Goal: Task Accomplishment & Management: Use online tool/utility

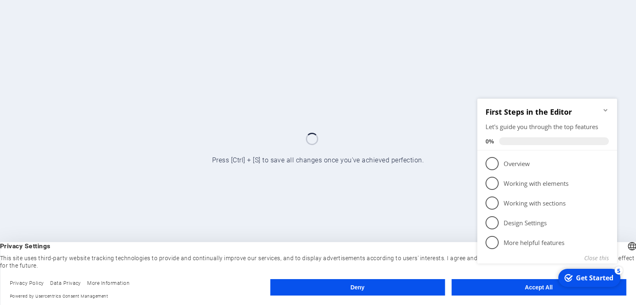
click div "checkmark Get Started 5 First Steps in the Editor Let's guide you through the t…"
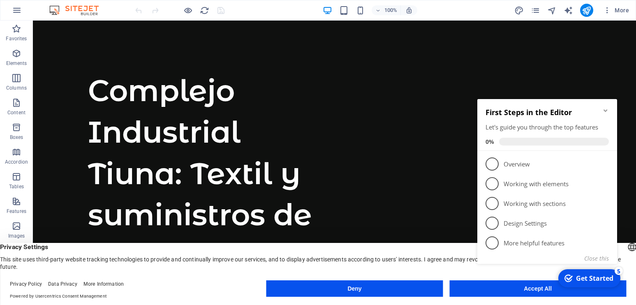
click at [605, 111] on icon "Minimize checklist" at bounding box center [606, 110] width 4 height 2
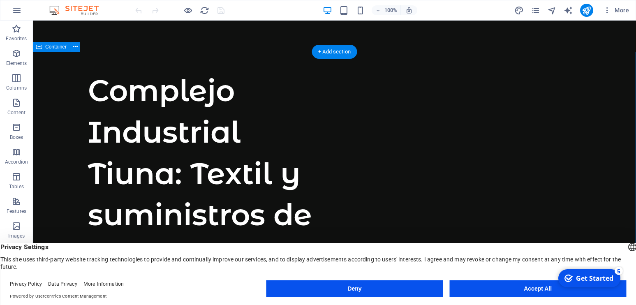
click at [547, 288] on button "Accept All" at bounding box center [538, 289] width 177 height 16
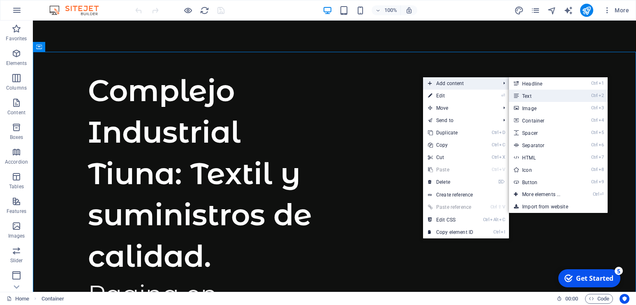
click at [533, 94] on link "Ctrl 2 Text" at bounding box center [543, 96] width 68 height 12
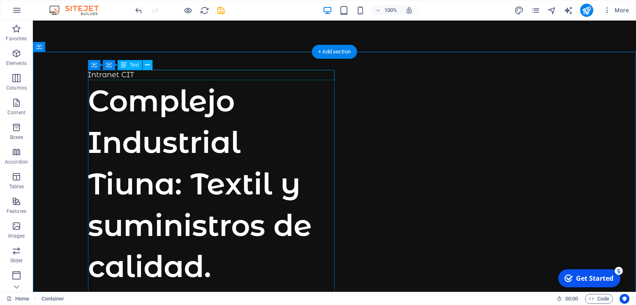
click at [109, 73] on div "Intranet CIT" at bounding box center [211, 75] width 247 height 10
click at [149, 65] on icon at bounding box center [147, 65] width 5 height 9
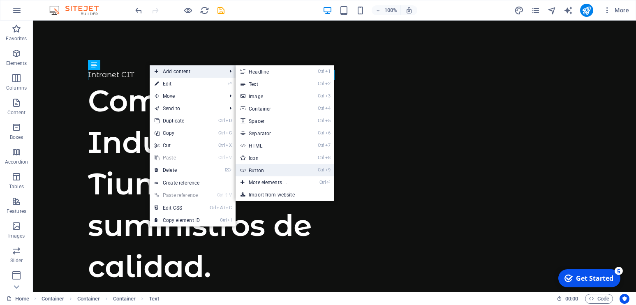
click at [266, 168] on link "Ctrl 9 Button" at bounding box center [270, 170] width 68 height 12
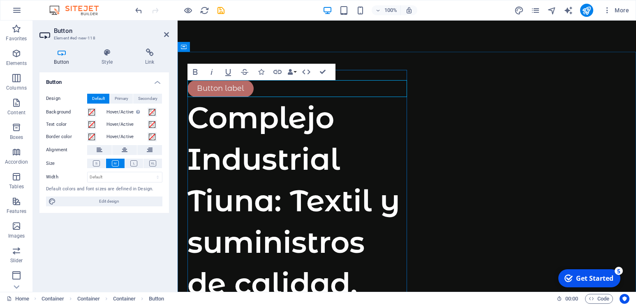
click at [211, 90] on link "Button label" at bounding box center [221, 88] width 66 height 17
click at [214, 88] on link "Button label" at bounding box center [221, 88] width 66 height 17
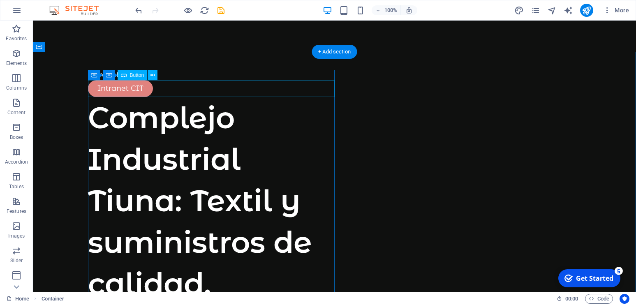
click at [118, 92] on div "Intranet CIT" at bounding box center [211, 88] width 247 height 17
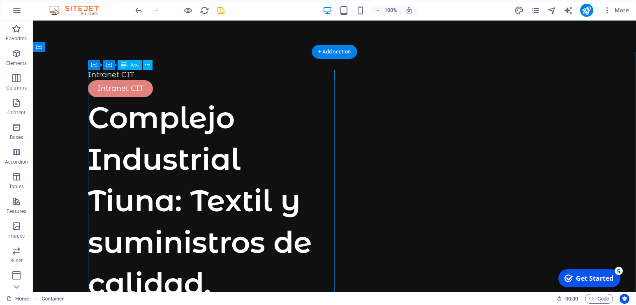
click at [106, 75] on div "Intranet CIT" at bounding box center [211, 75] width 247 height 10
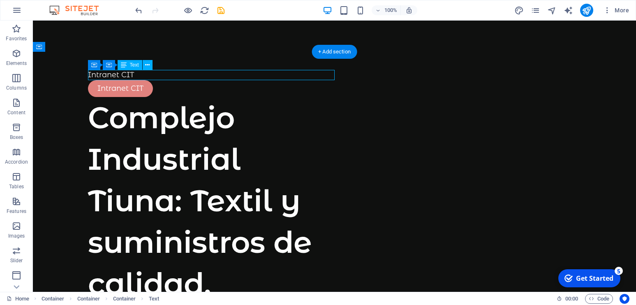
click at [106, 75] on div "Intranet CIT" at bounding box center [211, 75] width 247 height 10
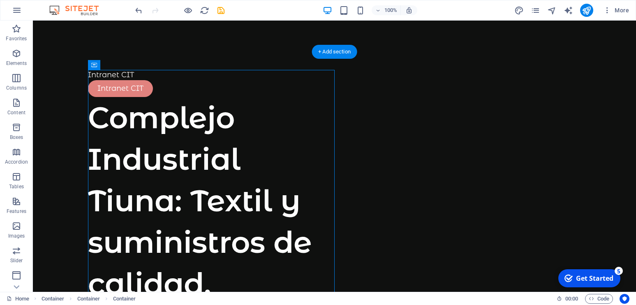
drag, startPoint x: 143, startPoint y: 88, endPoint x: 116, endPoint y: 71, distance: 32.2
drag, startPoint x: 109, startPoint y: 72, endPoint x: 112, endPoint y: 76, distance: 5.0
click at [109, 72] on div "Intranet CIT" at bounding box center [211, 75] width 247 height 10
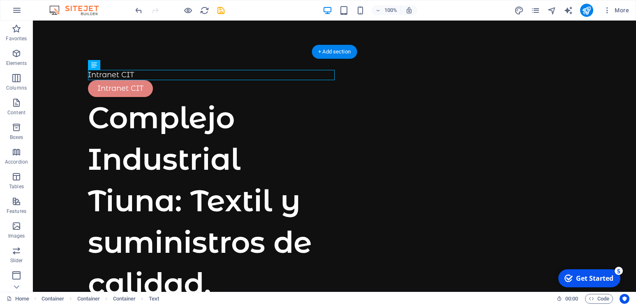
click at [107, 75] on div "Intranet CIT" at bounding box center [211, 75] width 247 height 10
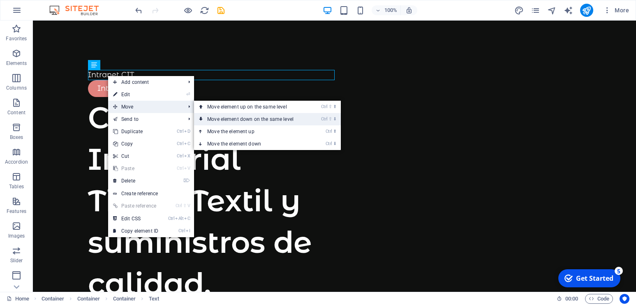
click at [238, 120] on link "Ctrl ⇧ ⬇ Move element down on the same level" at bounding box center [252, 119] width 116 height 12
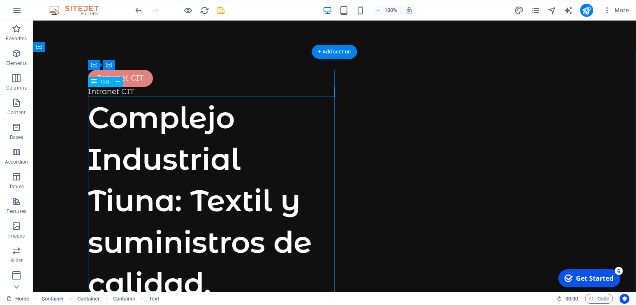
click at [119, 94] on div "Intranet CIT" at bounding box center [211, 92] width 247 height 10
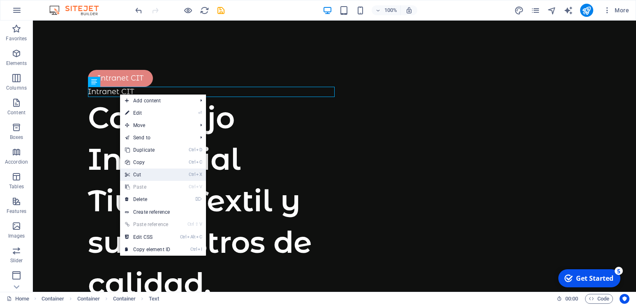
click at [146, 174] on link "Ctrl X Cut" at bounding box center [147, 175] width 55 height 12
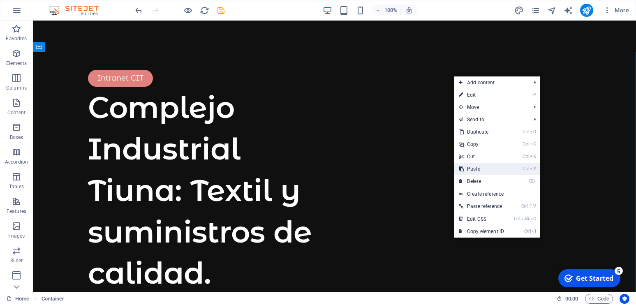
click at [471, 171] on link "Ctrl V Paste" at bounding box center [481, 169] width 55 height 12
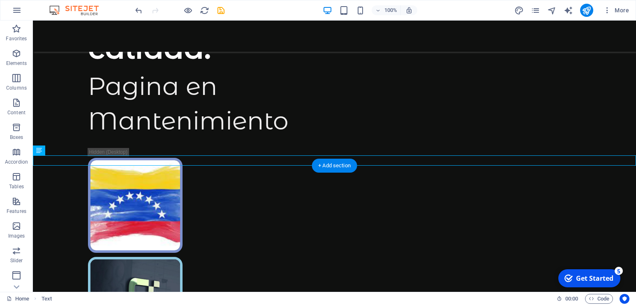
scroll to position [277, 0]
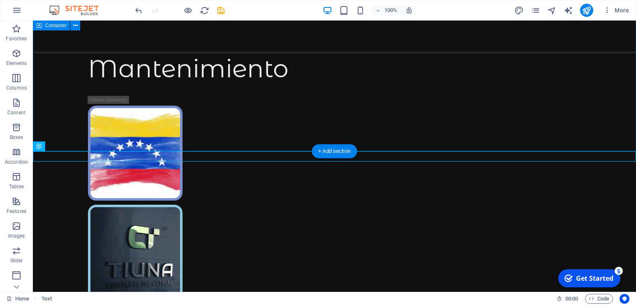
click at [388, 96] on div "Intranet CIT Complejo Industrial Tiuna: Textil y suministros de calidad. Pagina…" at bounding box center [334, 175] width 603 height 801
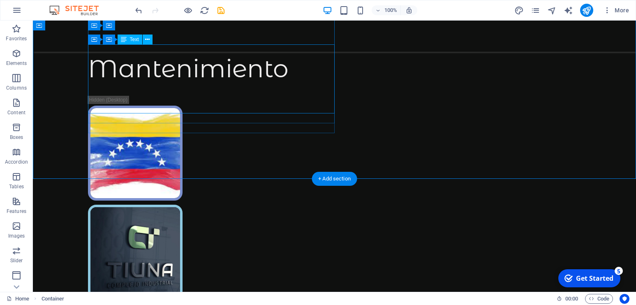
scroll to position [0, 0]
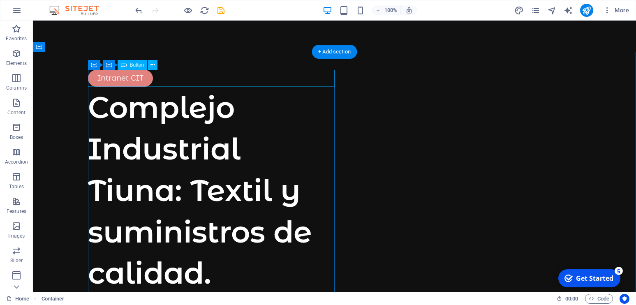
click at [125, 83] on div "Intranet CIT" at bounding box center [211, 78] width 247 height 17
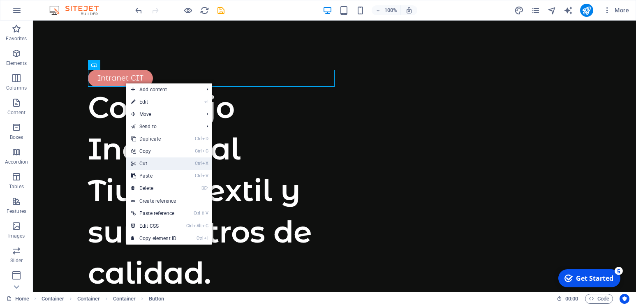
click at [151, 161] on link "Ctrl X Cut" at bounding box center [153, 164] width 55 height 12
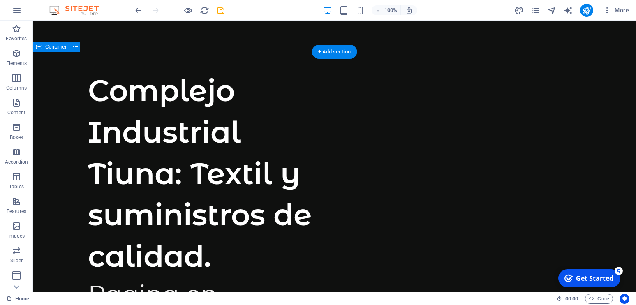
click at [345, 51] on div "+ Add section" at bounding box center [335, 52] width 46 height 14
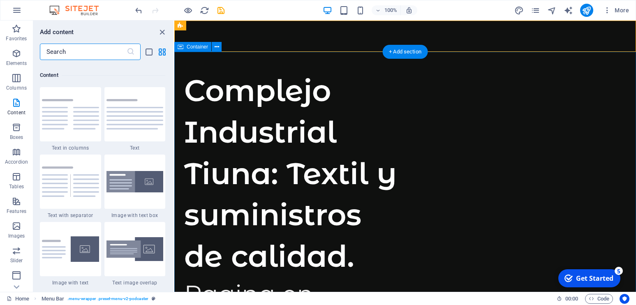
scroll to position [1439, 0]
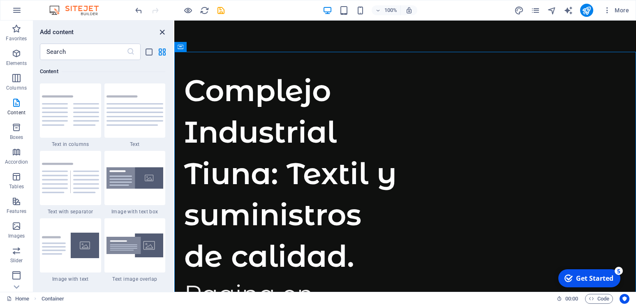
click at [160, 34] on icon "close panel" at bounding box center [162, 32] width 9 height 9
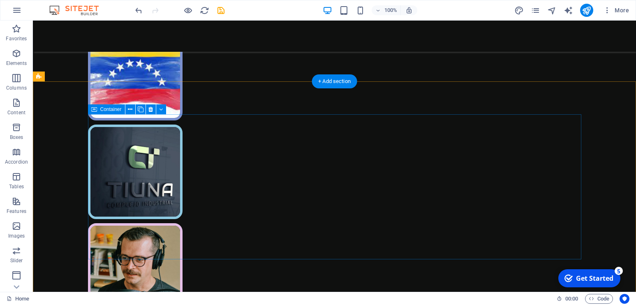
scroll to position [624, 0]
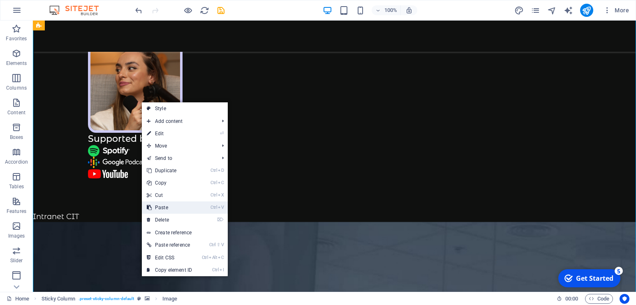
click at [173, 211] on link "Ctrl V Paste" at bounding box center [169, 208] width 55 height 12
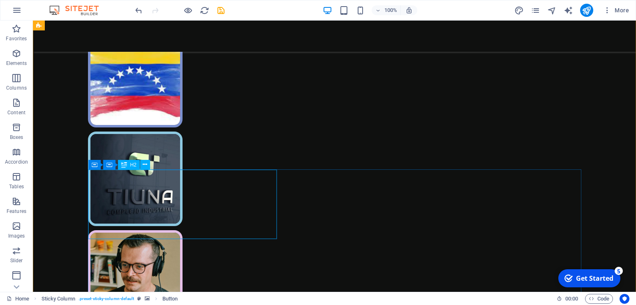
scroll to position [274, 0]
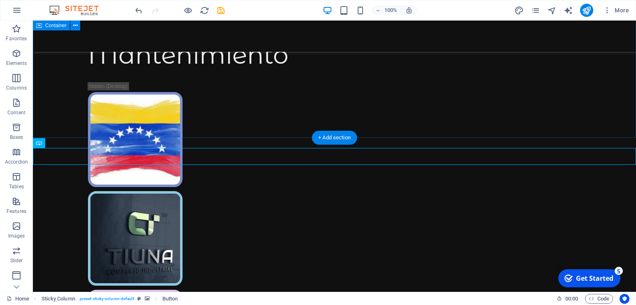
click at [472, 97] on div "Complejo Industrial Tiuna: Textil y suministros de calidad. Pagina en Mantenimi…" at bounding box center [334, 170] width 603 height 784
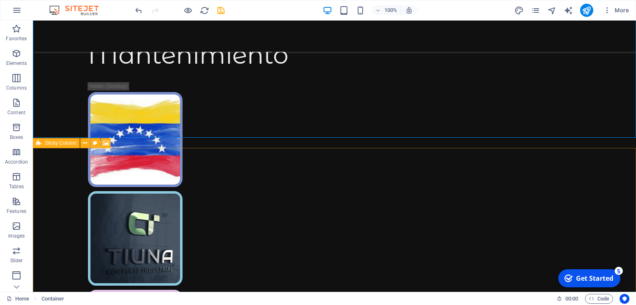
click at [67, 143] on span "Sticky Column" at bounding box center [61, 143] width 32 height 5
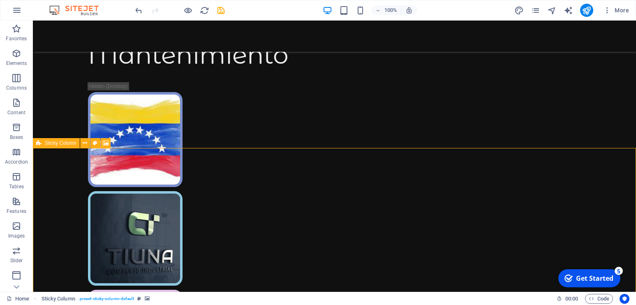
click at [67, 143] on span "Sticky Column" at bounding box center [61, 143] width 32 height 5
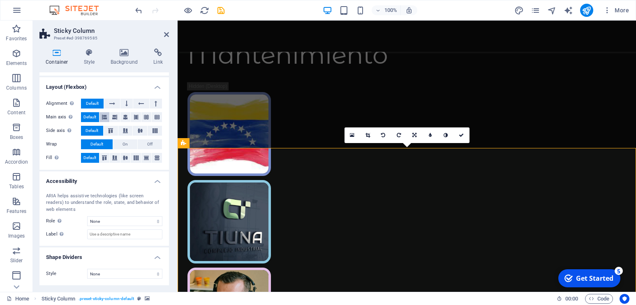
scroll to position [0, 0]
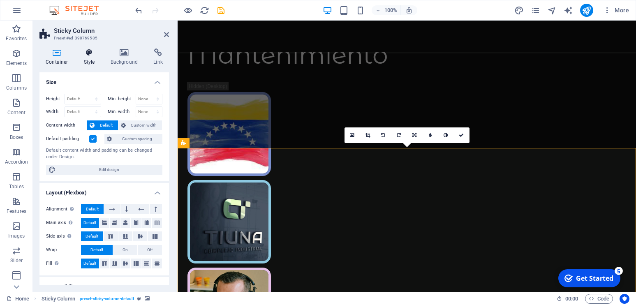
click at [84, 58] on h4 "Style" at bounding box center [91, 57] width 27 height 17
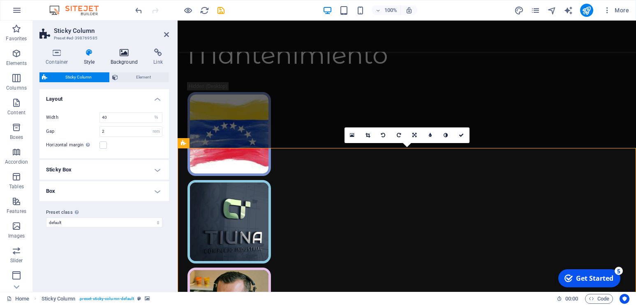
click at [123, 57] on h4 "Background" at bounding box center [125, 57] width 43 height 17
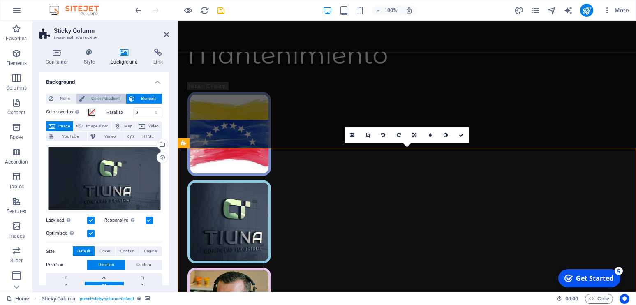
click at [108, 99] on span "Color / Gradient" at bounding box center [105, 99] width 36 height 10
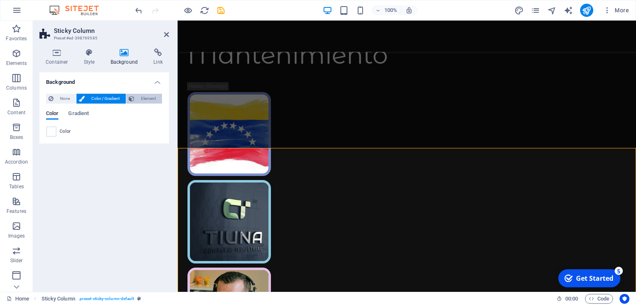
click at [151, 98] on span "Element" at bounding box center [148, 99] width 23 height 10
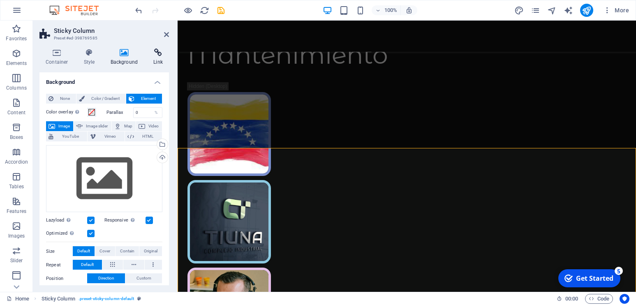
click at [158, 57] on h4 "Link" at bounding box center [158, 57] width 22 height 17
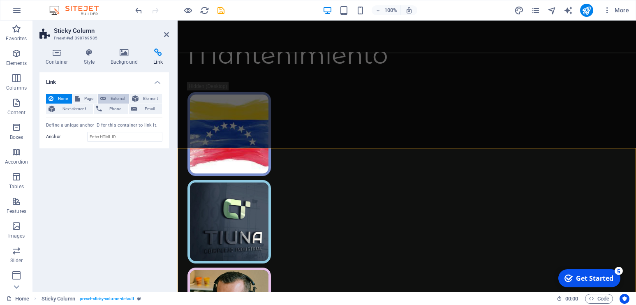
click at [117, 99] on span "External" at bounding box center [118, 99] width 18 height 10
select select "blank"
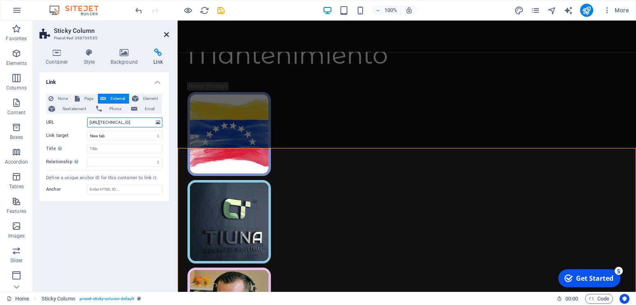
type input "[URL][TECHNICAL_ID]"
click at [167, 34] on icon at bounding box center [166, 34] width 5 height 7
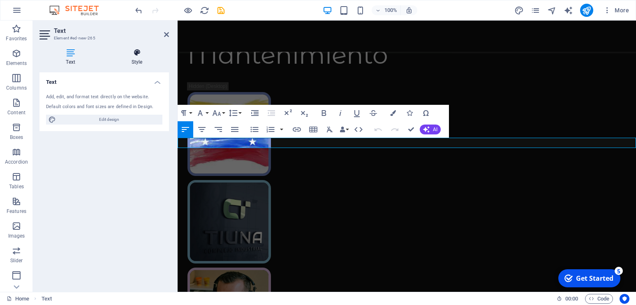
click at [144, 56] on icon at bounding box center [137, 53] width 64 height 8
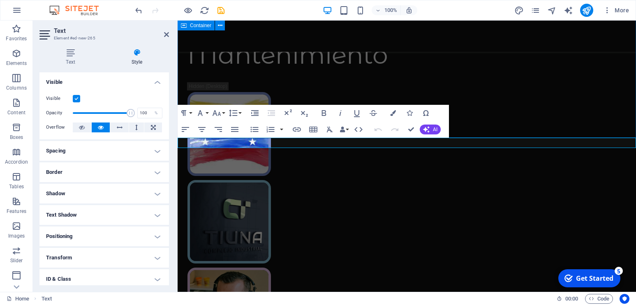
click at [498, 104] on div "Complejo Industrial Tiuna: Textil y suministros de calidad. Pagina en Mantenimi…" at bounding box center [407, 148] width 459 height 740
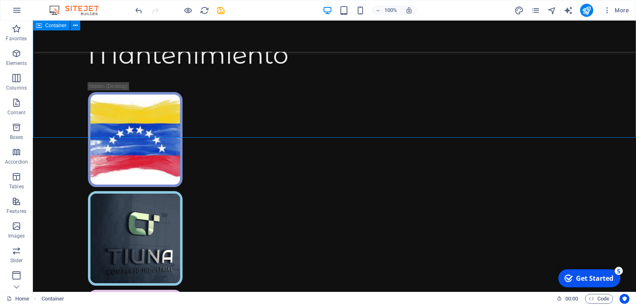
click at [512, 86] on div "Complejo Industrial Tiuna: Textil y suministros de calidad. Pagina en Mantenimi…" at bounding box center [334, 170] width 603 height 784
click at [219, 10] on icon "save" at bounding box center [220, 10] width 9 height 9
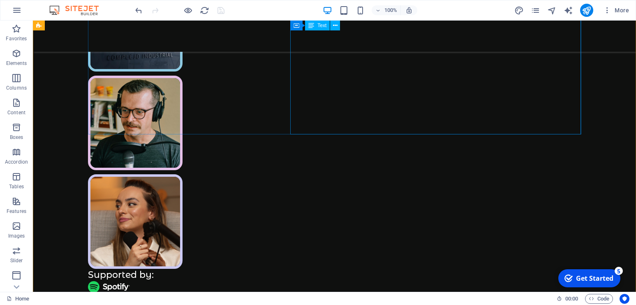
scroll to position [387, 0]
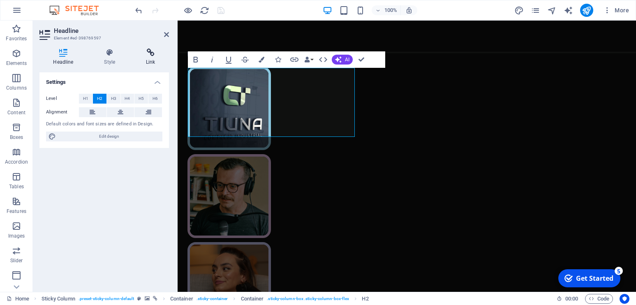
click at [150, 58] on h4 "Link" at bounding box center [150, 57] width 37 height 17
